Goal: Information Seeking & Learning: Learn about a topic

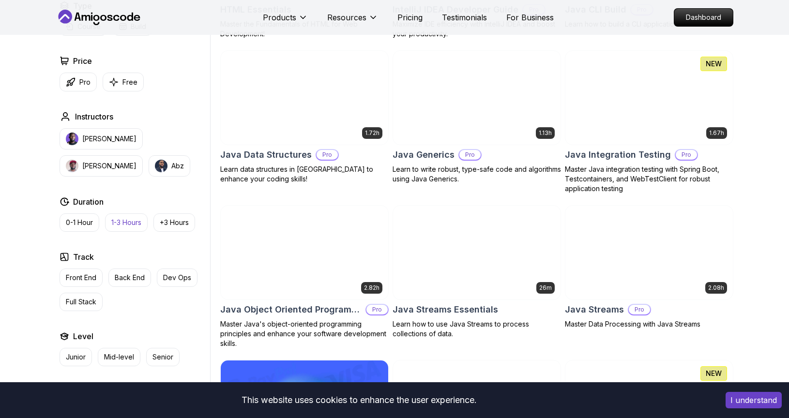
scroll to position [1329, 0]
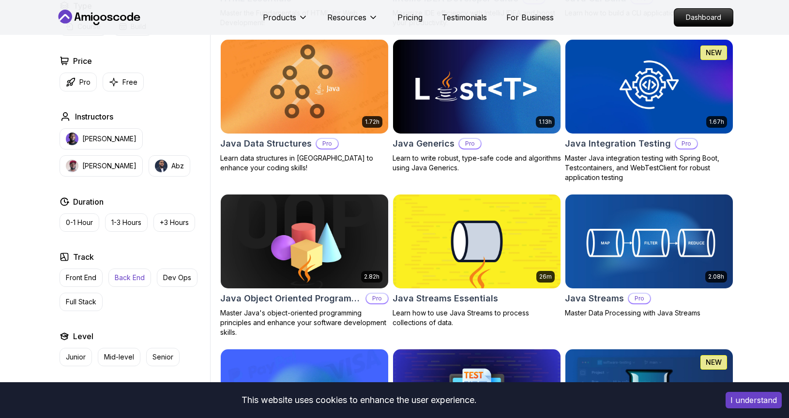
click at [133, 275] on p "Back End" at bounding box center [130, 278] width 30 height 10
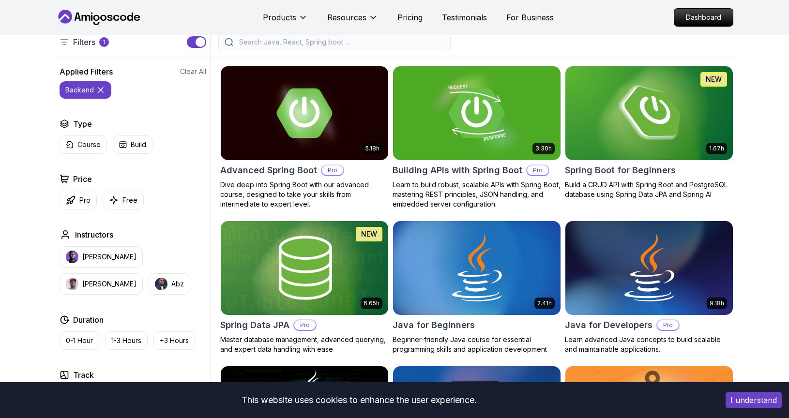
scroll to position [231, 0]
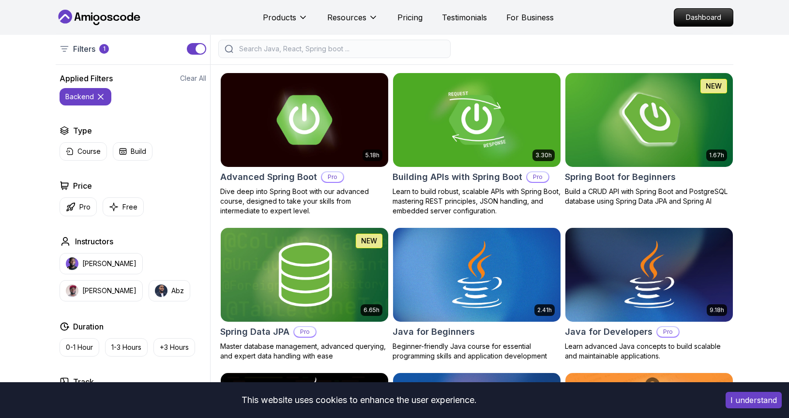
click at [105, 97] on icon at bounding box center [101, 97] width 10 height 10
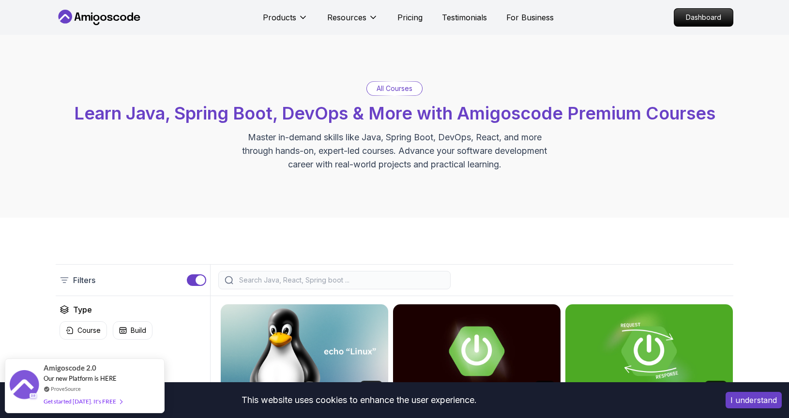
click at [267, 271] on div at bounding box center [334, 280] width 232 height 18
click at [259, 280] on input "search" at bounding box center [340, 281] width 207 height 10
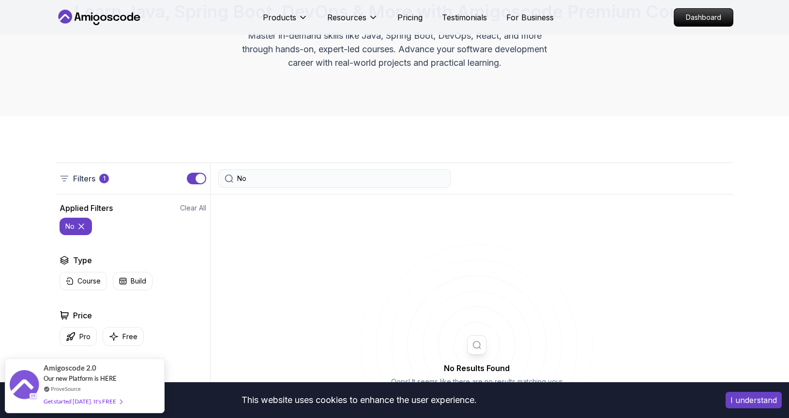
scroll to position [103, 0]
type input "N"
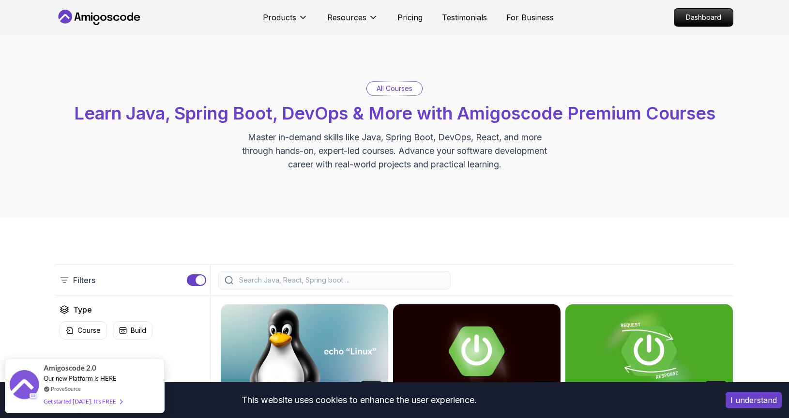
click at [99, 15] on icon at bounding box center [99, 17] width 87 height 15
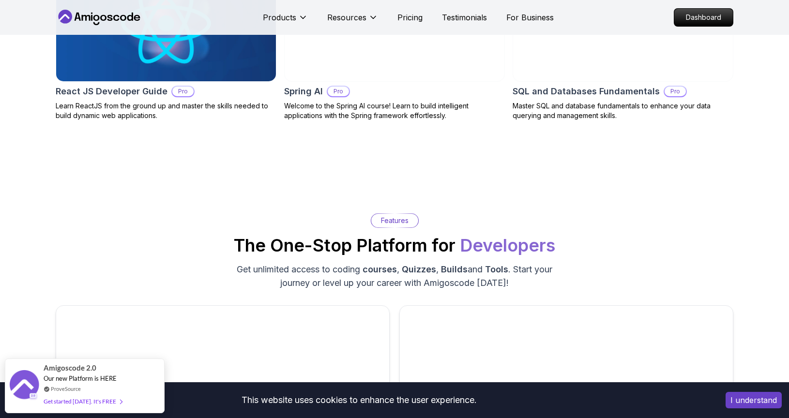
scroll to position [1329, 0]
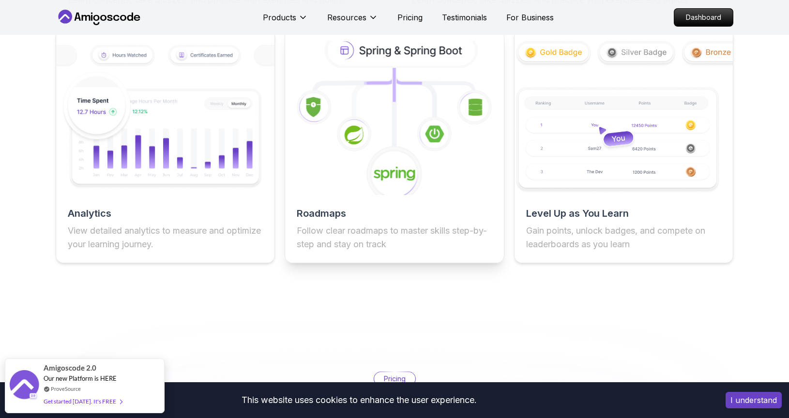
click at [342, 218] on h2 "Roadmaps" at bounding box center [394, 214] width 195 height 14
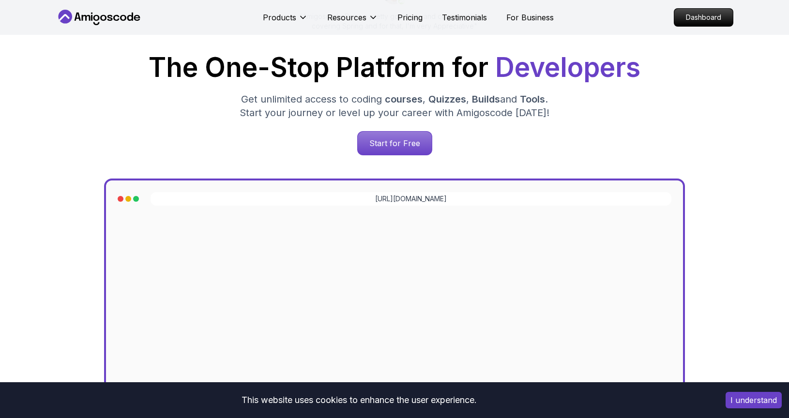
scroll to position [0, 0]
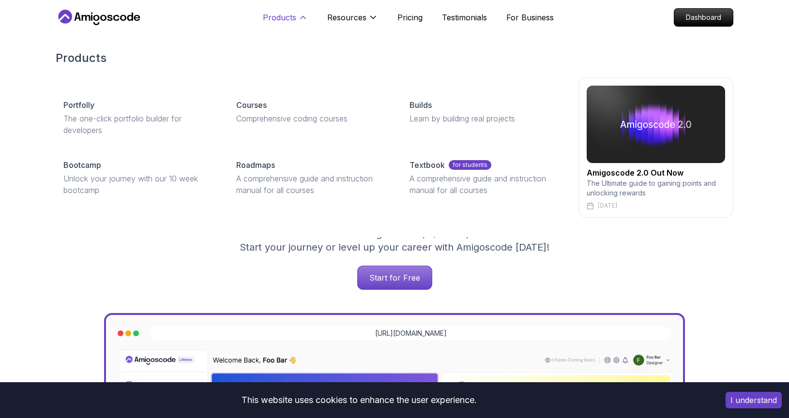
click at [293, 16] on p "Products" at bounding box center [279, 18] width 33 height 12
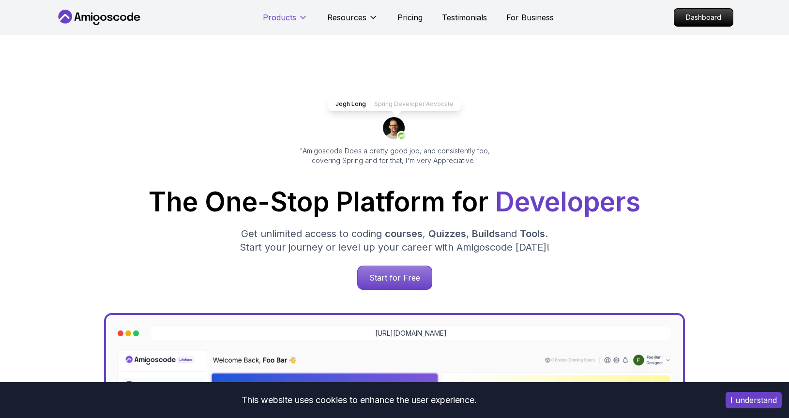
click at [293, 16] on p "Products" at bounding box center [279, 18] width 33 height 12
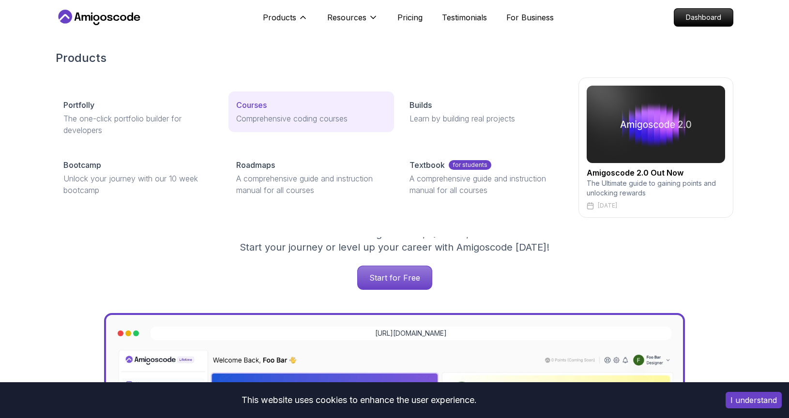
click at [294, 124] on link "Courses Comprehensive coding courses" at bounding box center [311, 112] width 165 height 41
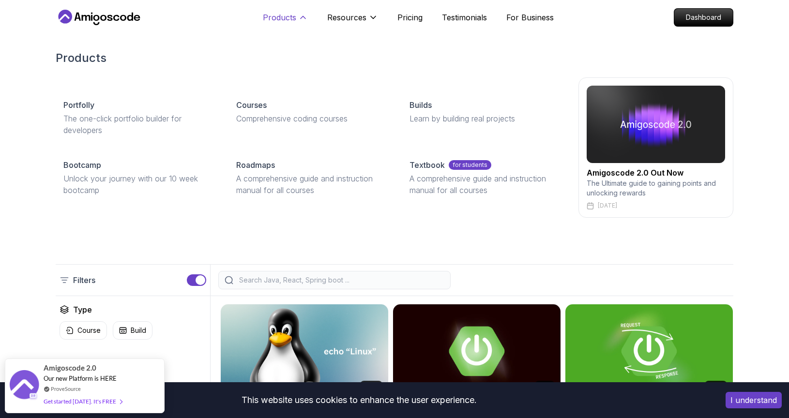
click at [277, 12] on p "Products" at bounding box center [279, 18] width 33 height 12
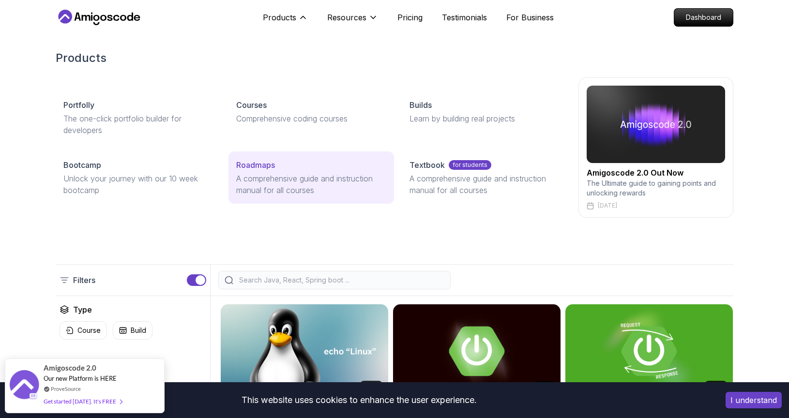
click at [259, 172] on link "Roadmaps A comprehensive guide and instruction manual for all courses" at bounding box center [311, 178] width 165 height 52
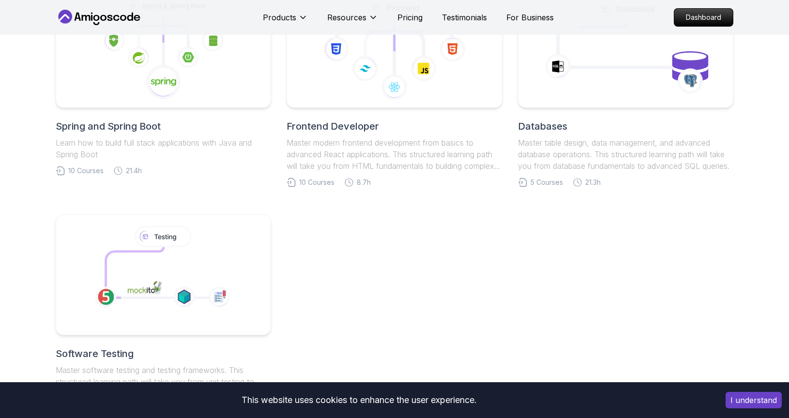
scroll to position [417, 0]
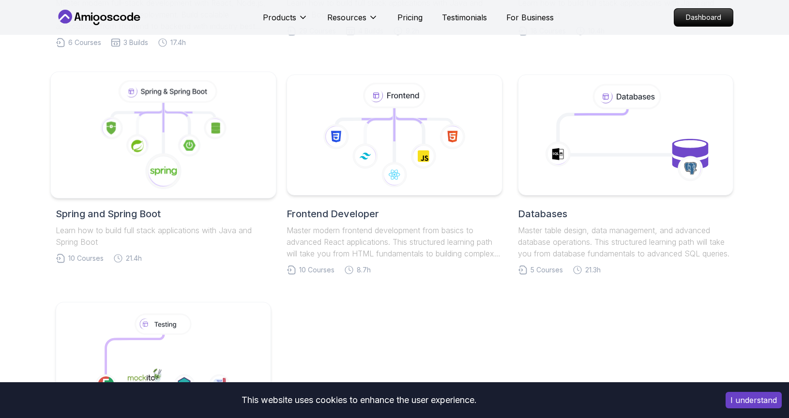
click at [187, 195] on div at bounding box center [163, 135] width 227 height 127
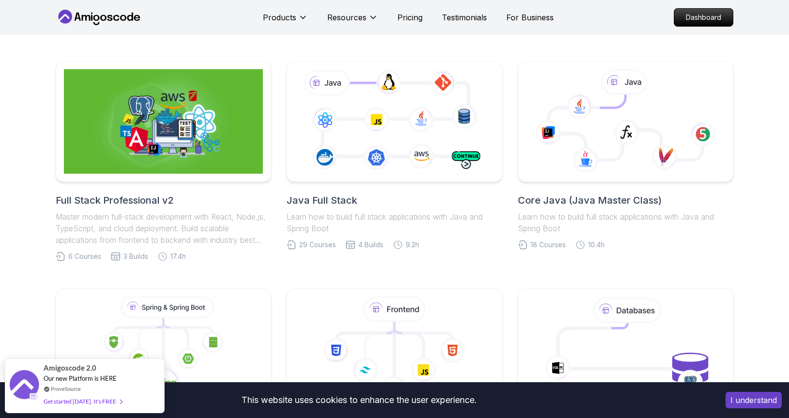
scroll to position [200, 0]
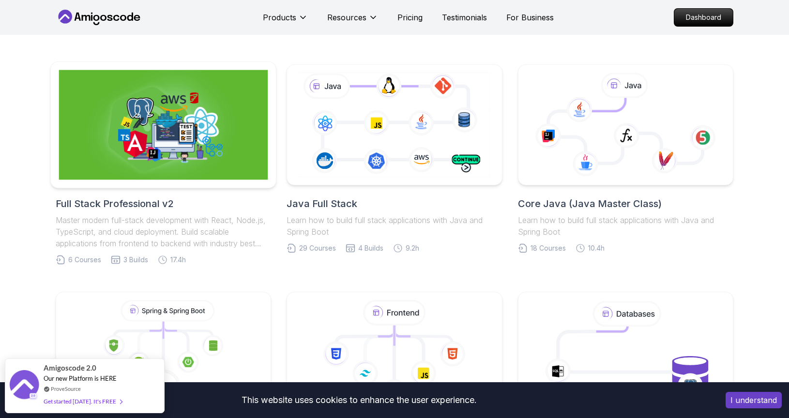
click at [163, 134] on img at bounding box center [163, 125] width 209 height 110
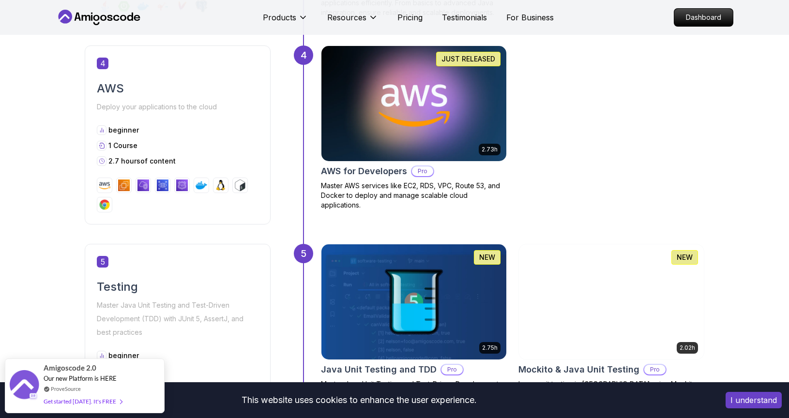
scroll to position [1032, 0]
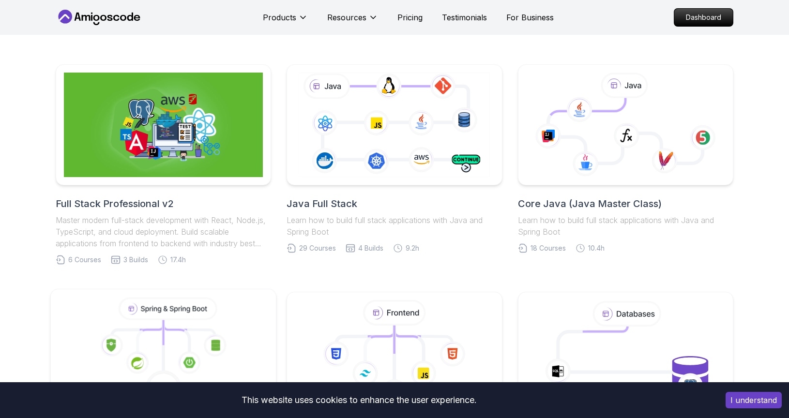
scroll to position [200, 0]
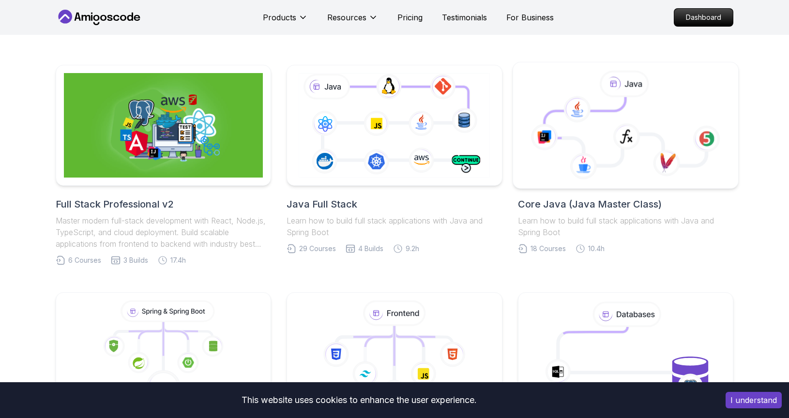
click at [605, 118] on icon at bounding box center [625, 131] width 162 height 69
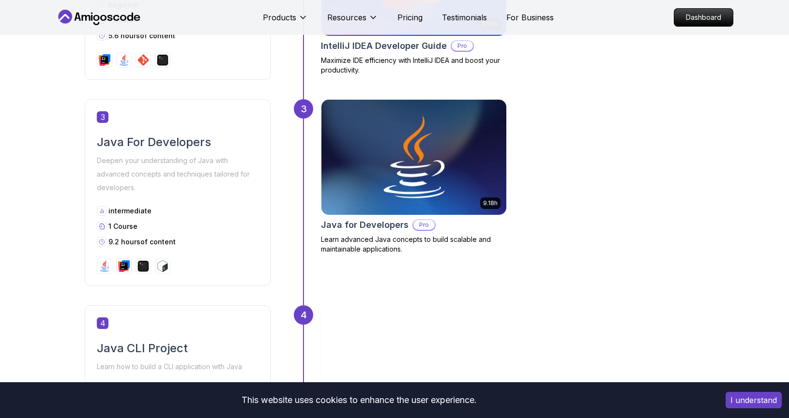
scroll to position [750, 0]
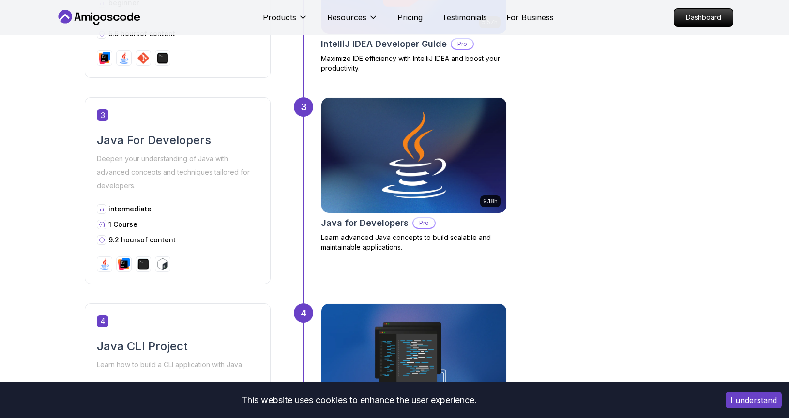
click at [392, 181] on img at bounding box center [414, 155] width 194 height 121
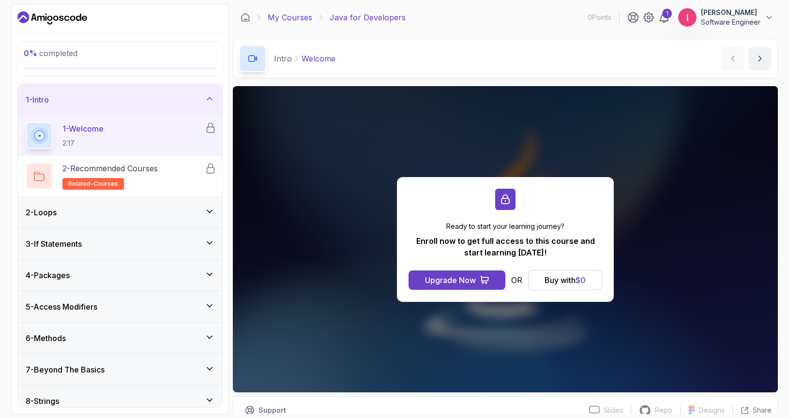
click at [279, 15] on link "My Courses" at bounding box center [290, 18] width 45 height 12
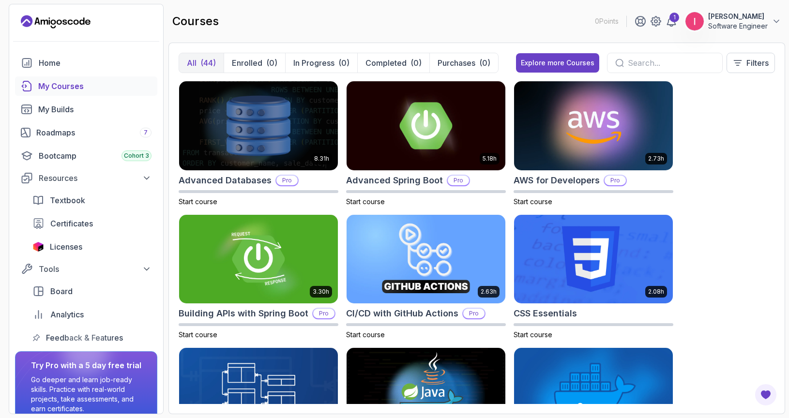
click at [738, 25] on p "Software Engineer" at bounding box center [738, 26] width 60 height 10
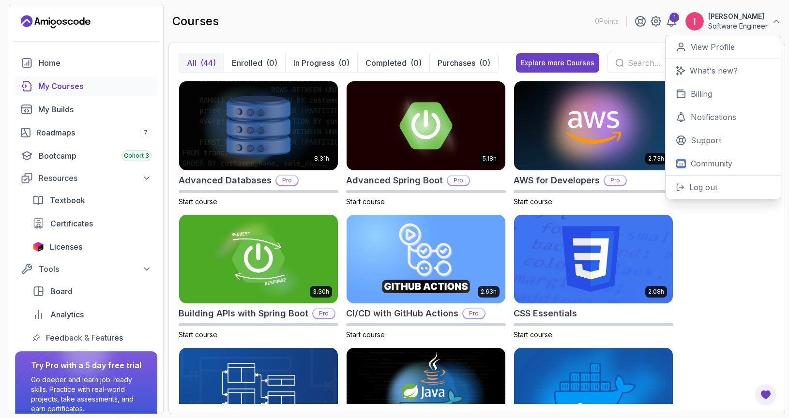
click at [688, 217] on div "8.31h Advanced Databases Pro Start course 5.18h Advanced Spring Boot Pro Start …" at bounding box center [477, 242] width 597 height 323
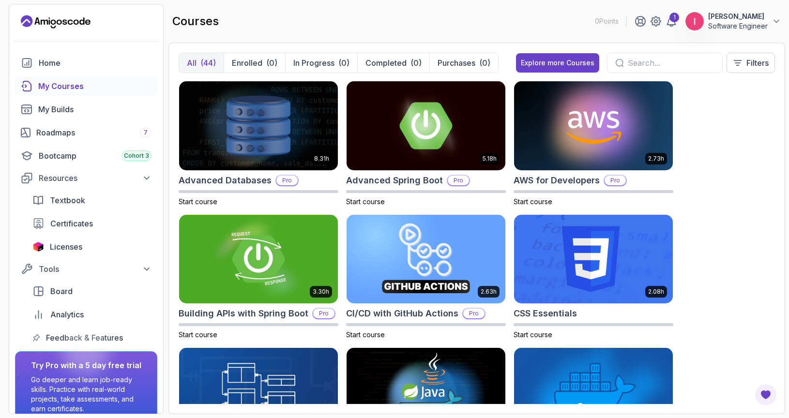
click at [628, 58] on input "text" at bounding box center [671, 63] width 87 height 12
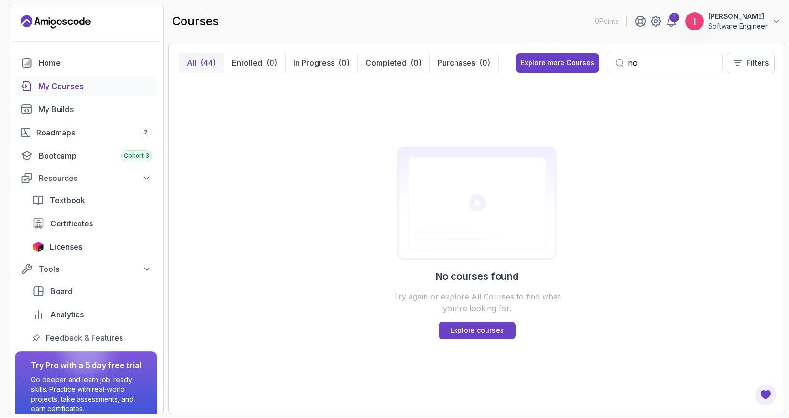
type input "n"
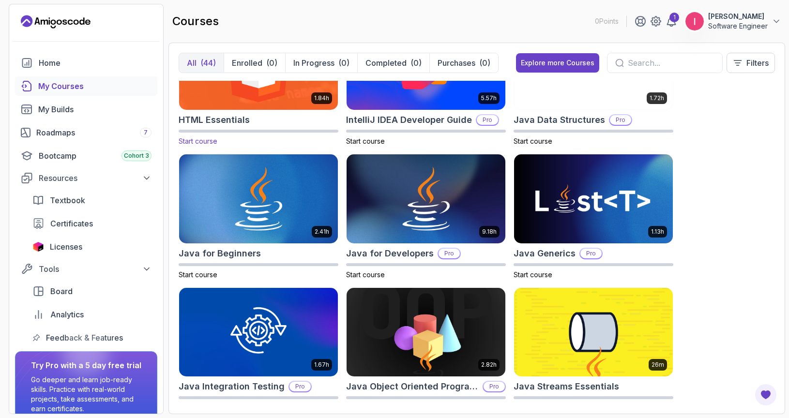
scroll to position [595, 0]
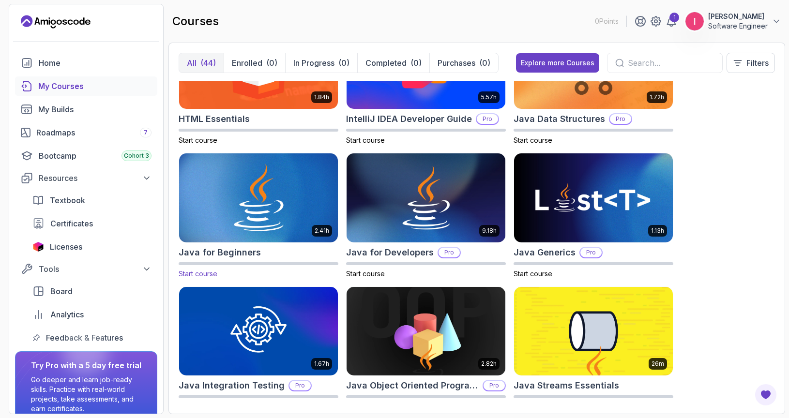
click at [278, 206] on img at bounding box center [258, 198] width 167 height 93
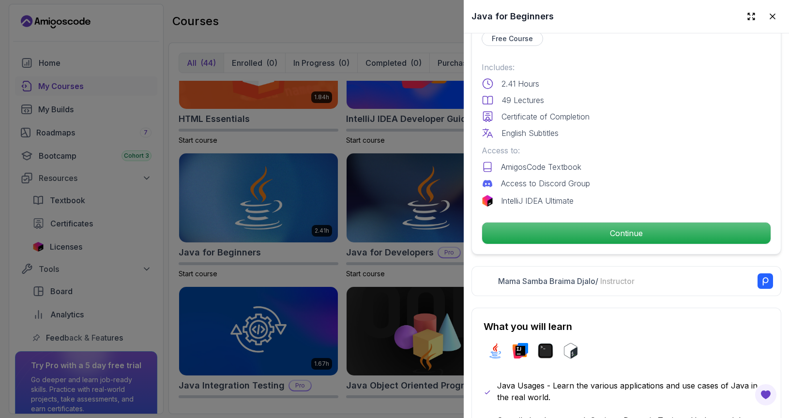
scroll to position [223, 0]
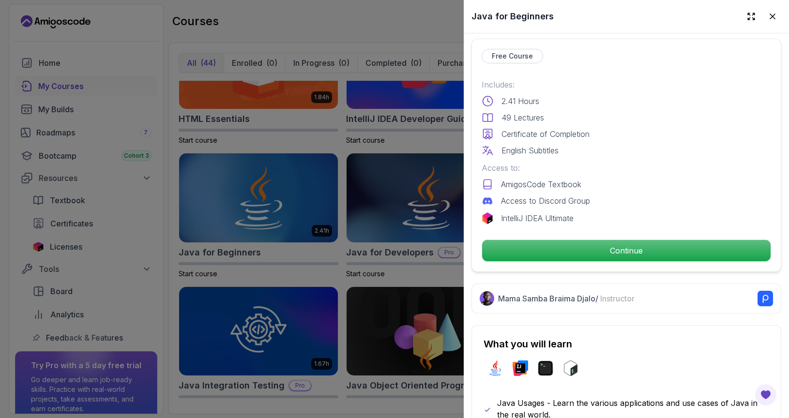
click at [511, 262] on div "Free Course Includes: 2.41 Hours 49 Lectures Certificate of Completion English …" at bounding box center [627, 155] width 310 height 233
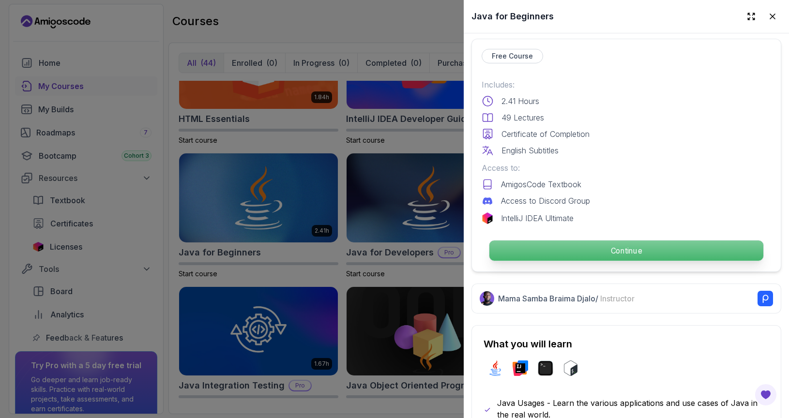
click at [511, 256] on p "Continue" at bounding box center [627, 251] width 274 height 20
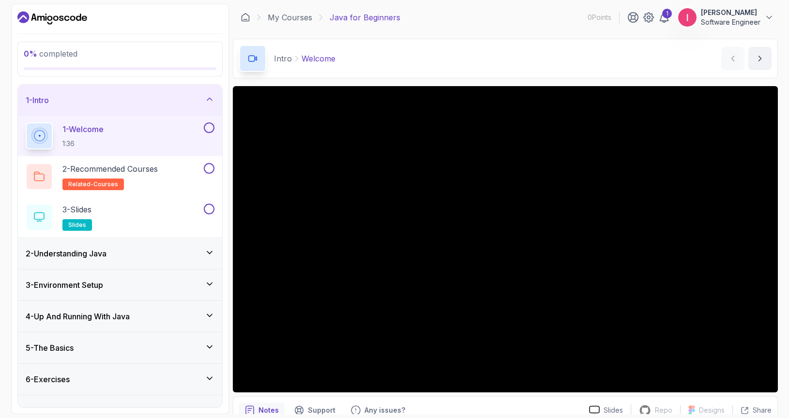
scroll to position [19, 0]
